Goal: Information Seeking & Learning: Find specific page/section

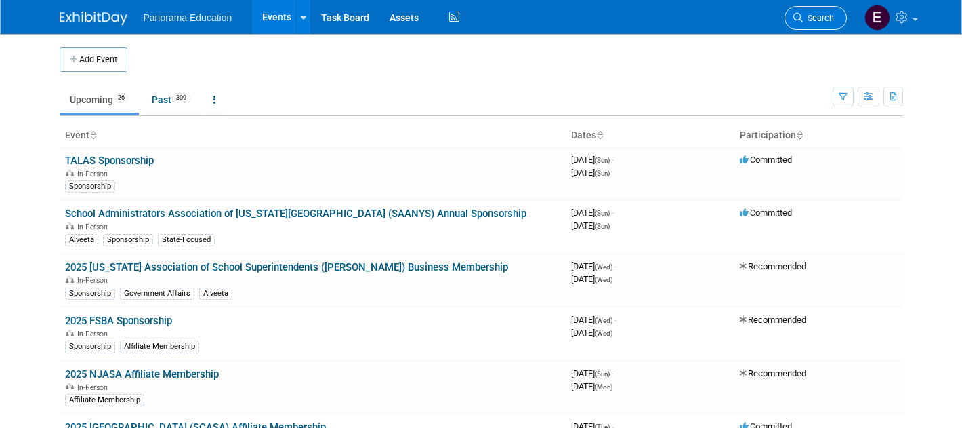
click at [807, 27] on link "Search" at bounding box center [816, 18] width 62 height 24
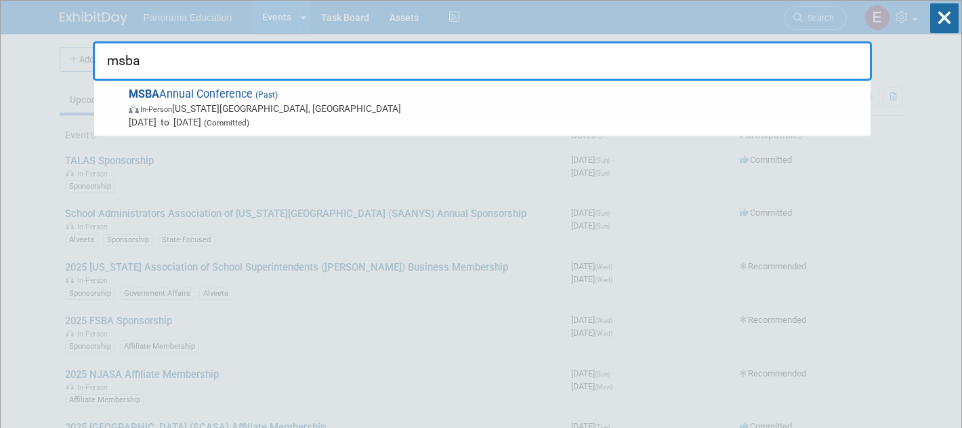
type input "msba"
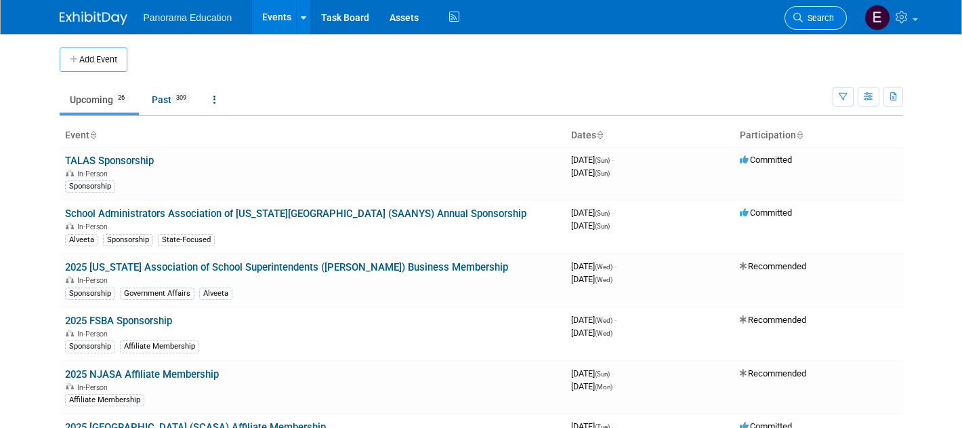
click at [803, 22] on span "Search" at bounding box center [818, 18] width 31 height 10
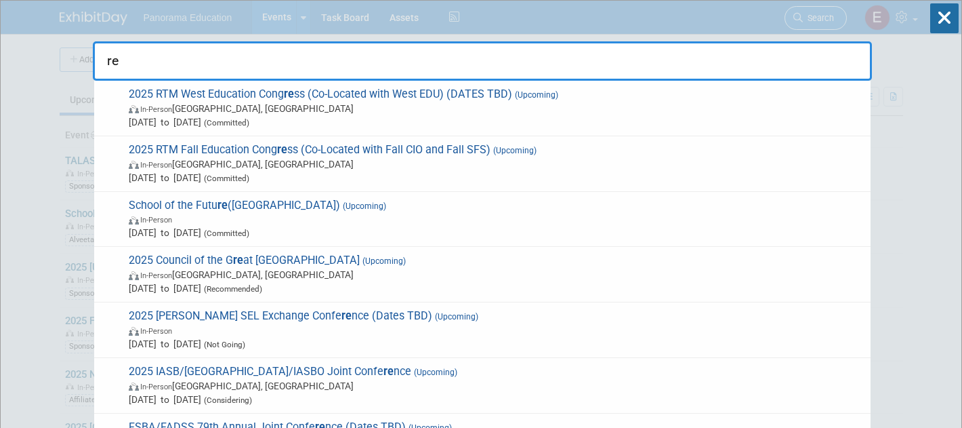
type input "r"
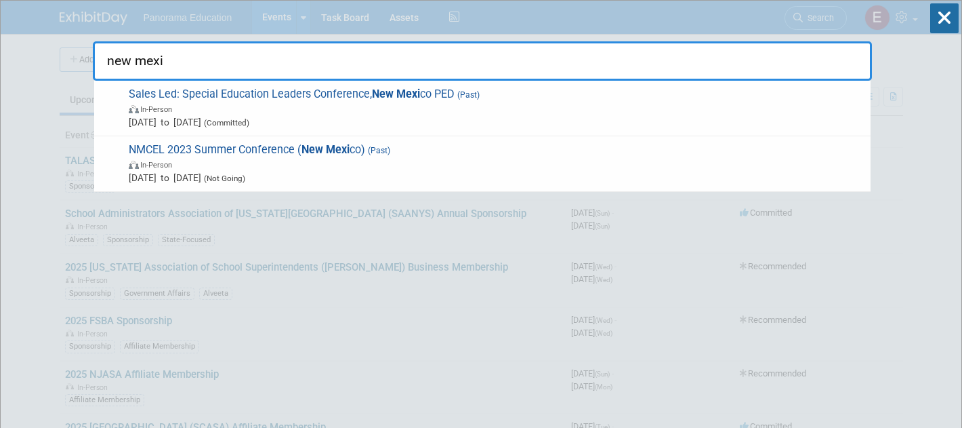
click at [807, 70] on input "new mexi" at bounding box center [482, 60] width 779 height 39
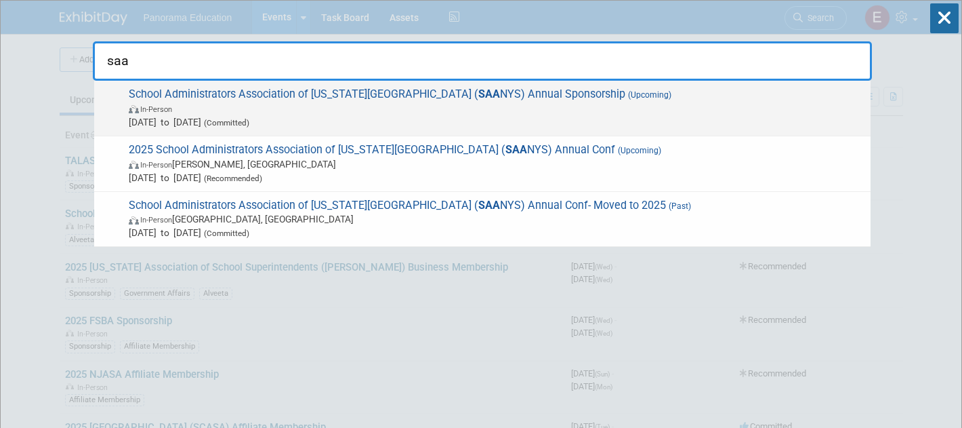
type input "saa"
click at [626, 99] on span "(Upcoming)" at bounding box center [649, 94] width 46 height 9
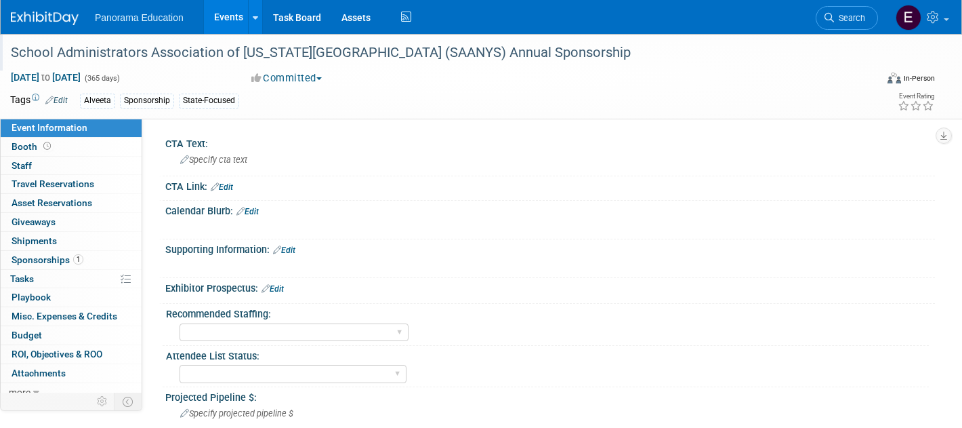
click at [127, 57] on div "School Administrators Association of [US_STATE][GEOGRAPHIC_DATA] (SAANYS) Annua…" at bounding box center [431, 53] width 851 height 24
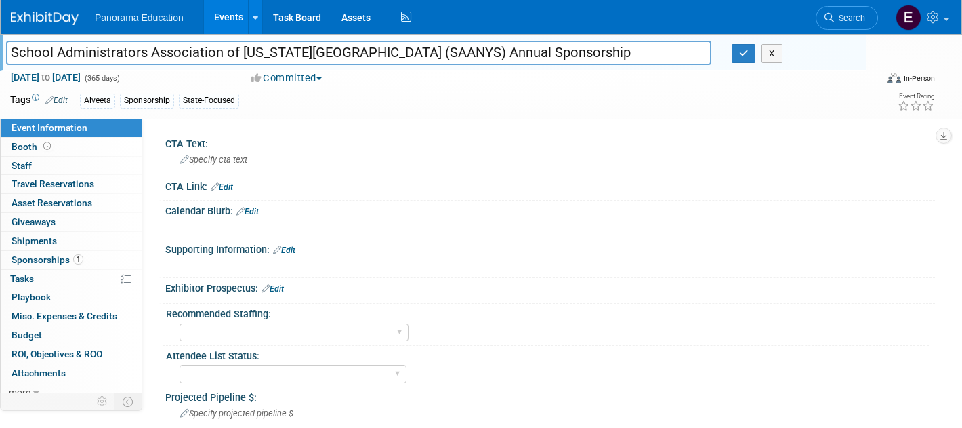
click at [127, 57] on input "School Administrators Association of [US_STATE][GEOGRAPHIC_DATA] (SAANYS) Annua…" at bounding box center [359, 53] width 706 height 24
click at [830, 13] on icon at bounding box center [829, 17] width 9 height 9
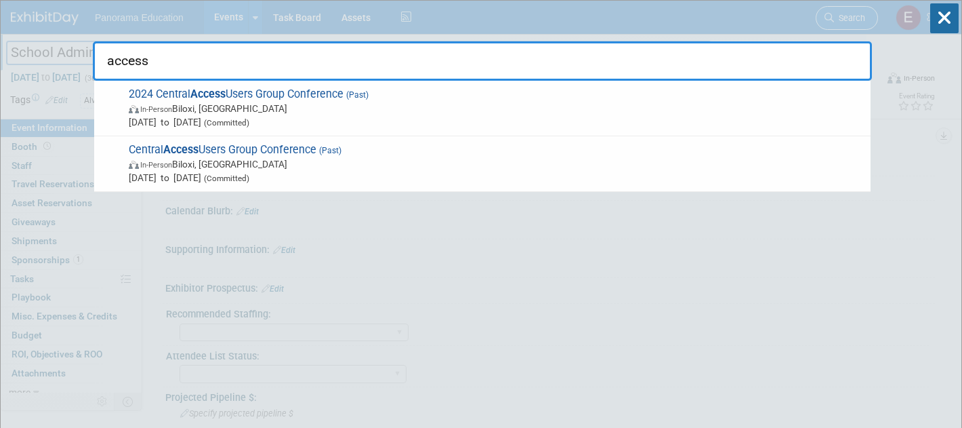
type input "acces"
click at [697, 60] on input "acces" at bounding box center [482, 60] width 779 height 39
